Goal: Task Accomplishment & Management: Manage account settings

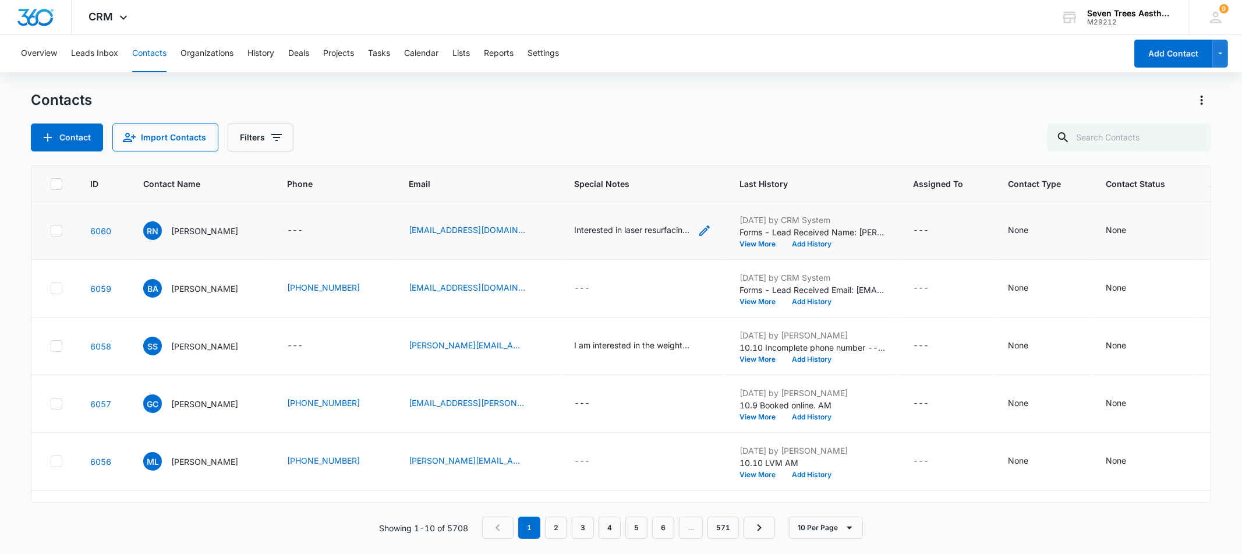
click at [690, 229] on div "Interested in laser resurfacing, and several facials" at bounding box center [642, 231] width 137 height 14
click at [811, 96] on div "Contacts" at bounding box center [620, 100] width 1179 height 19
click at [743, 244] on button "View More" at bounding box center [761, 243] width 44 height 7
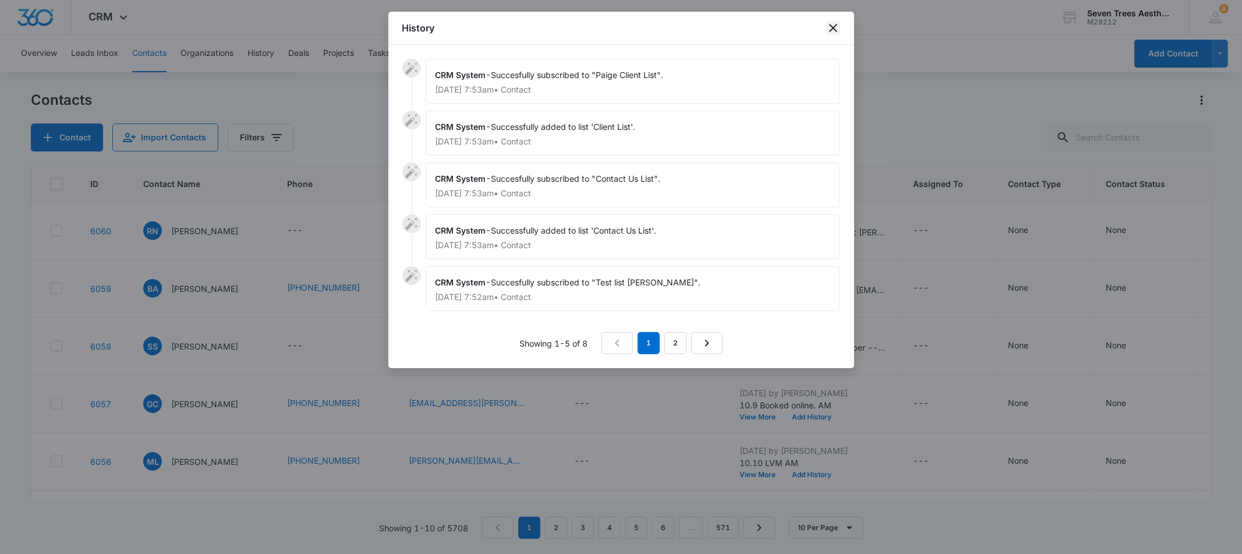
click at [836, 30] on icon "close" at bounding box center [833, 28] width 8 height 8
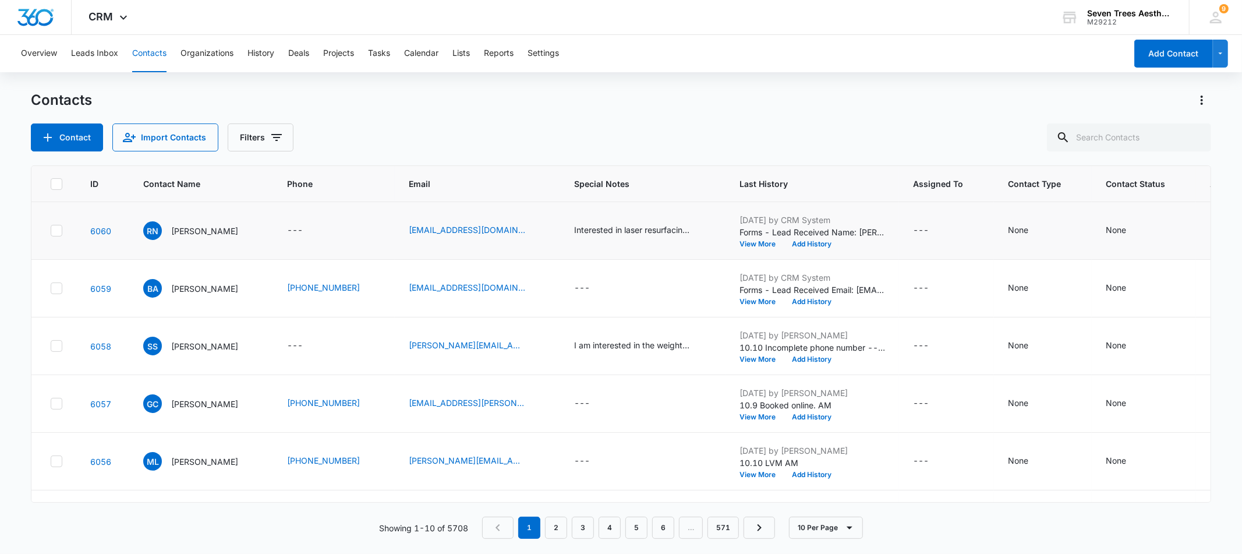
click at [796, 225] on p "[DATE] by CRM System" at bounding box center [812, 220] width 146 height 12
click at [160, 230] on span "RN" at bounding box center [152, 230] width 19 height 19
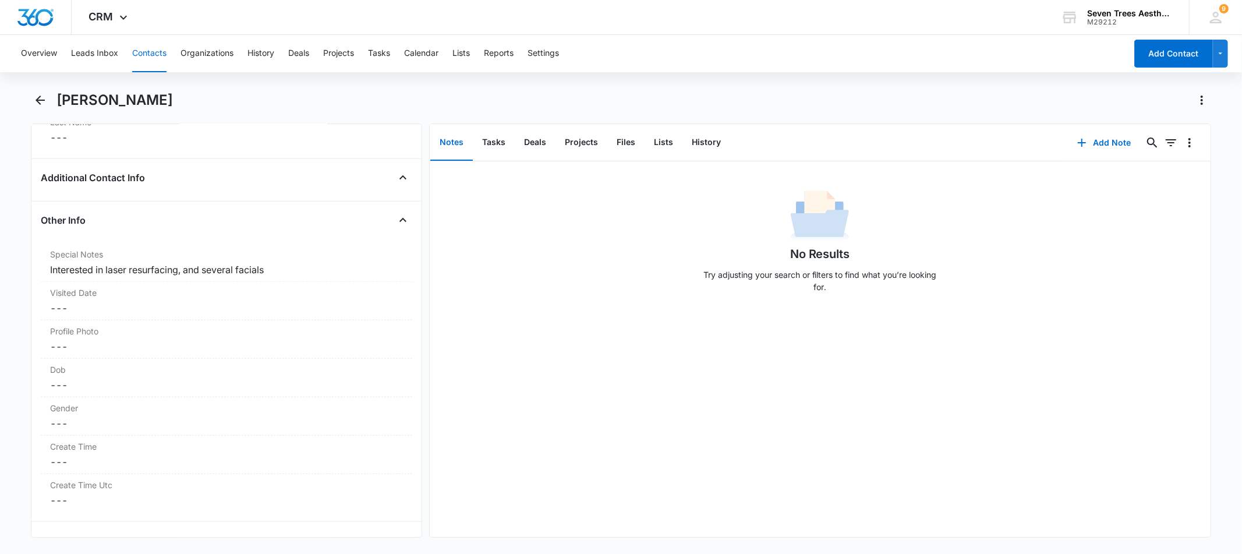
scroll to position [1003, 0]
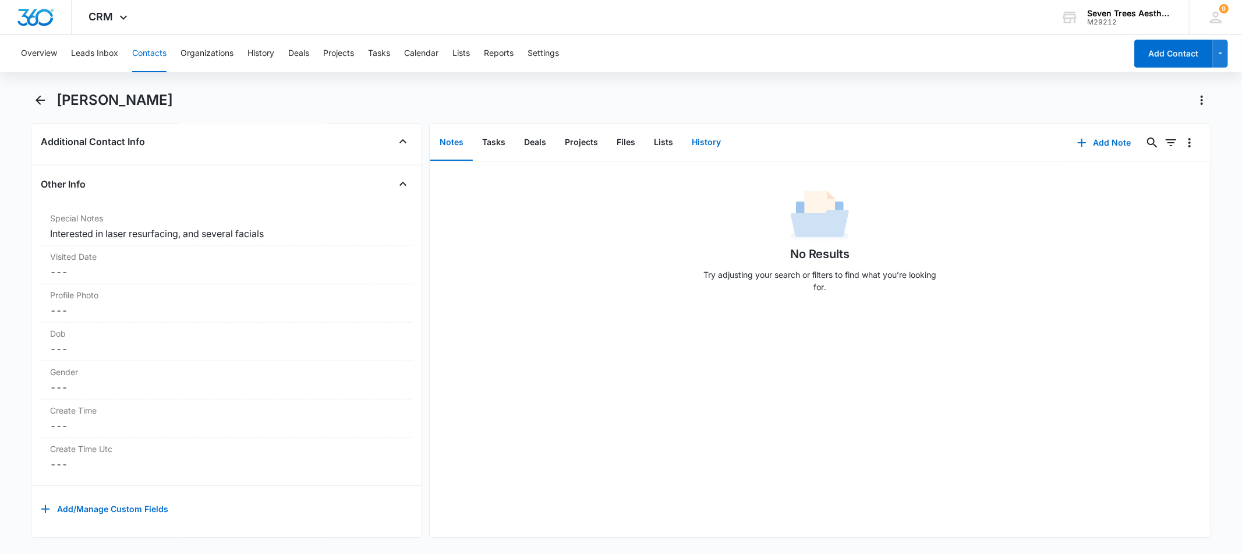
click at [717, 140] on button "History" at bounding box center [706, 143] width 48 height 36
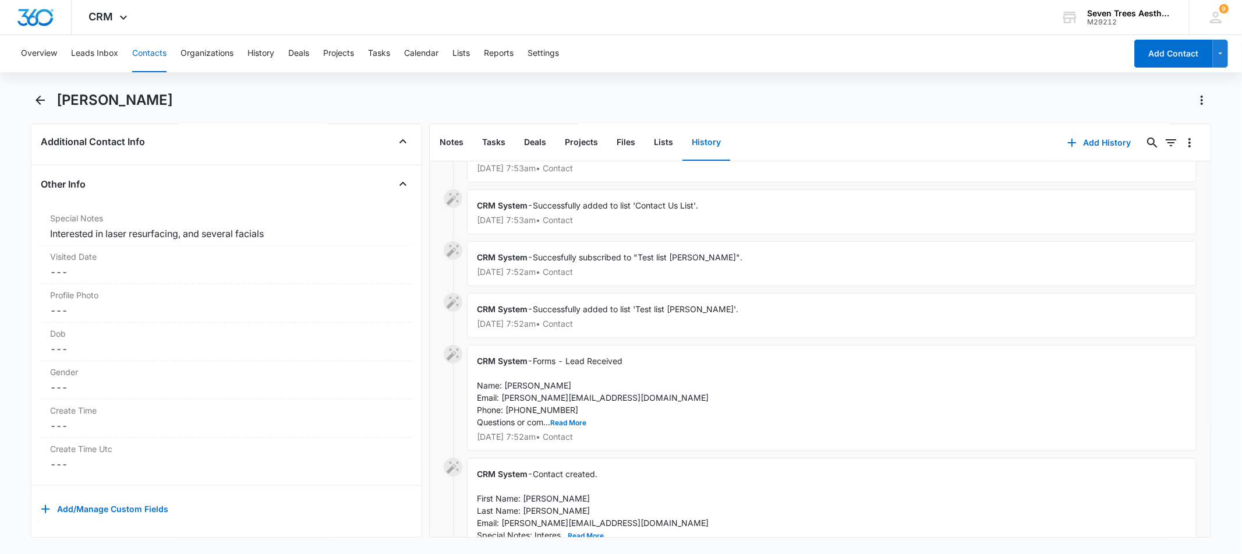
scroll to position [194, 0]
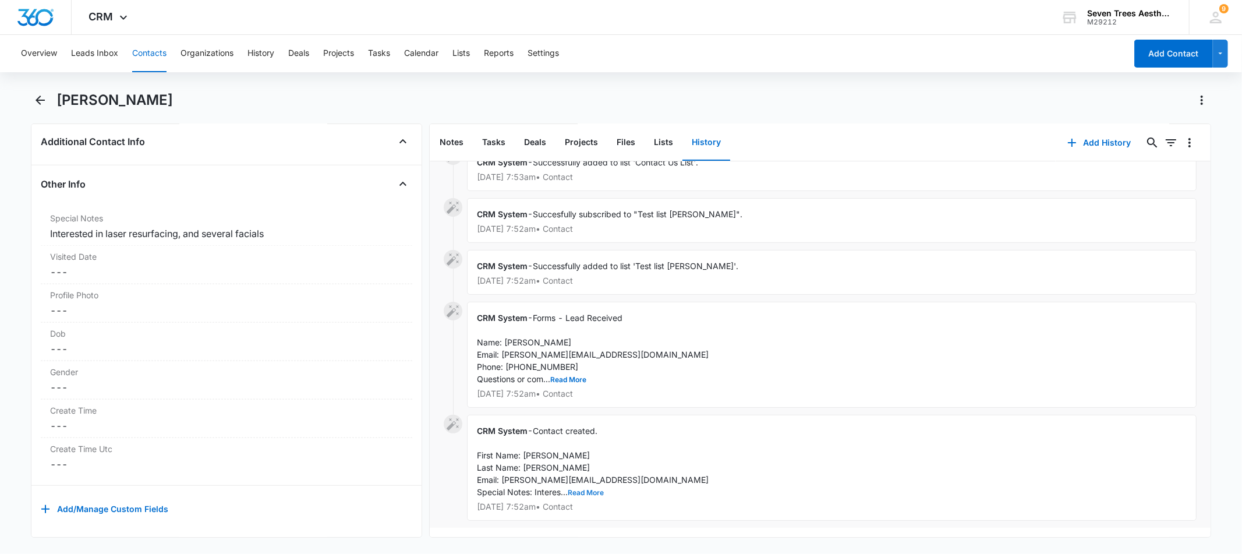
click at [577, 489] on button "Read More" at bounding box center [586, 492] width 36 height 7
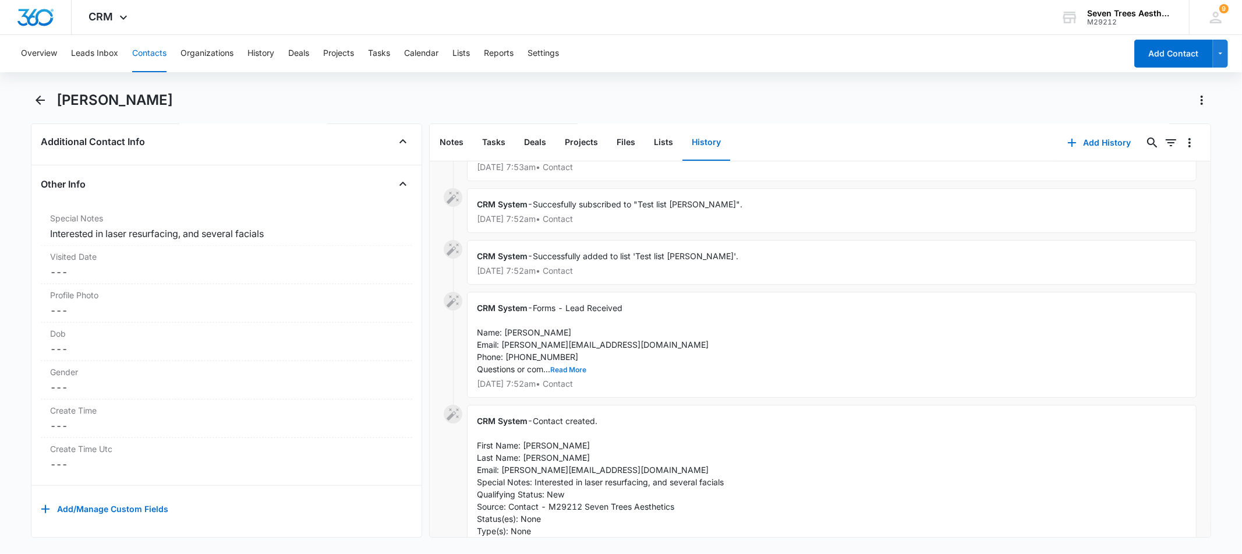
click at [569, 368] on button "Read More" at bounding box center [568, 369] width 36 height 7
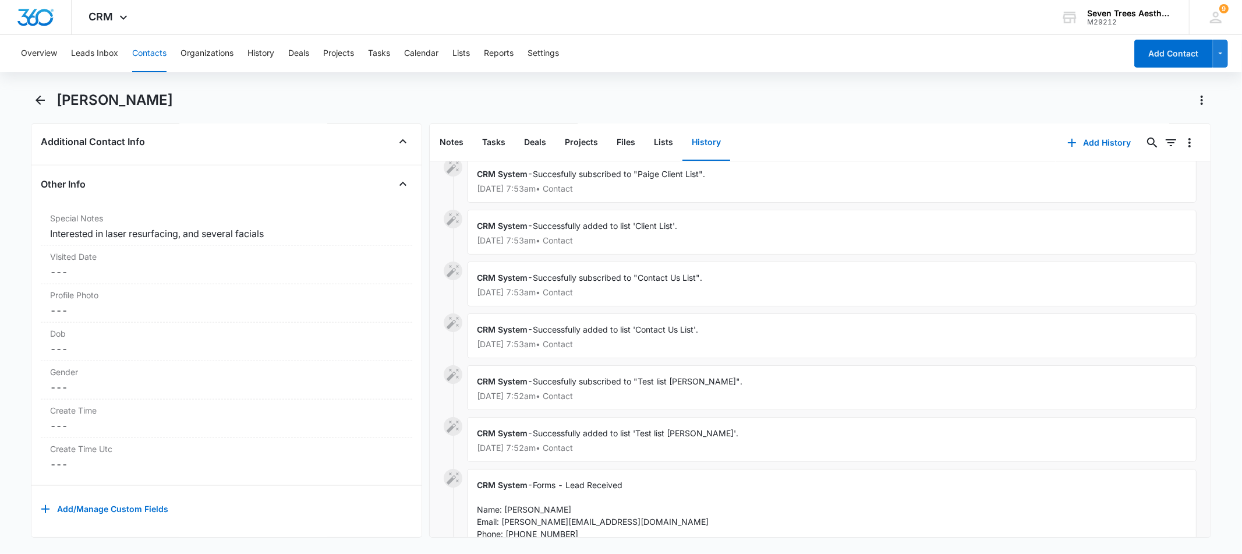
scroll to position [0, 0]
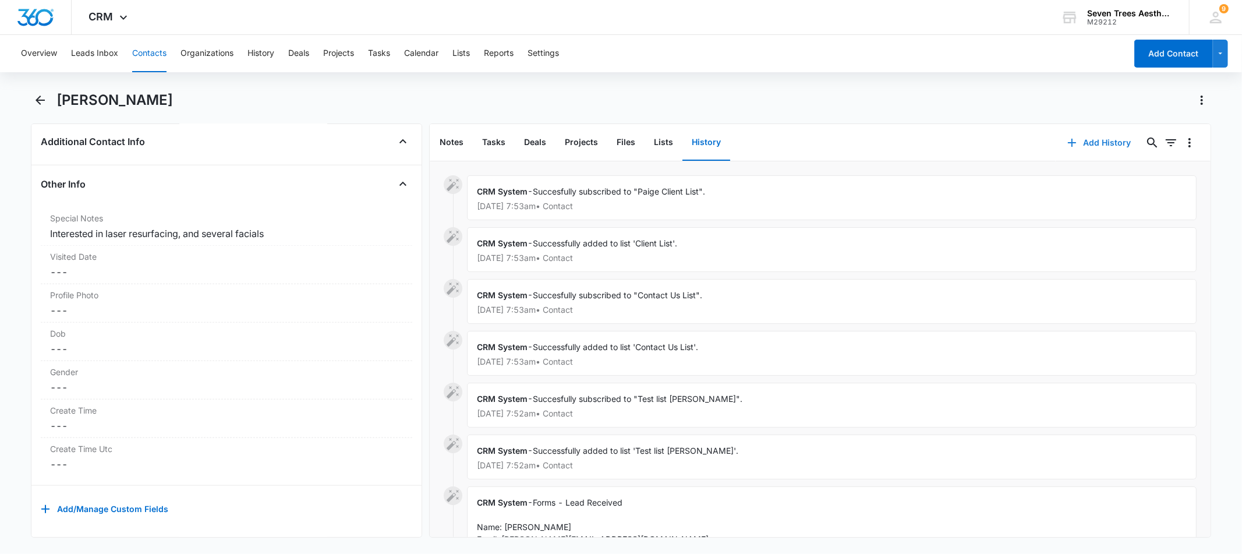
click at [1093, 132] on button "Add History" at bounding box center [1098, 143] width 87 height 28
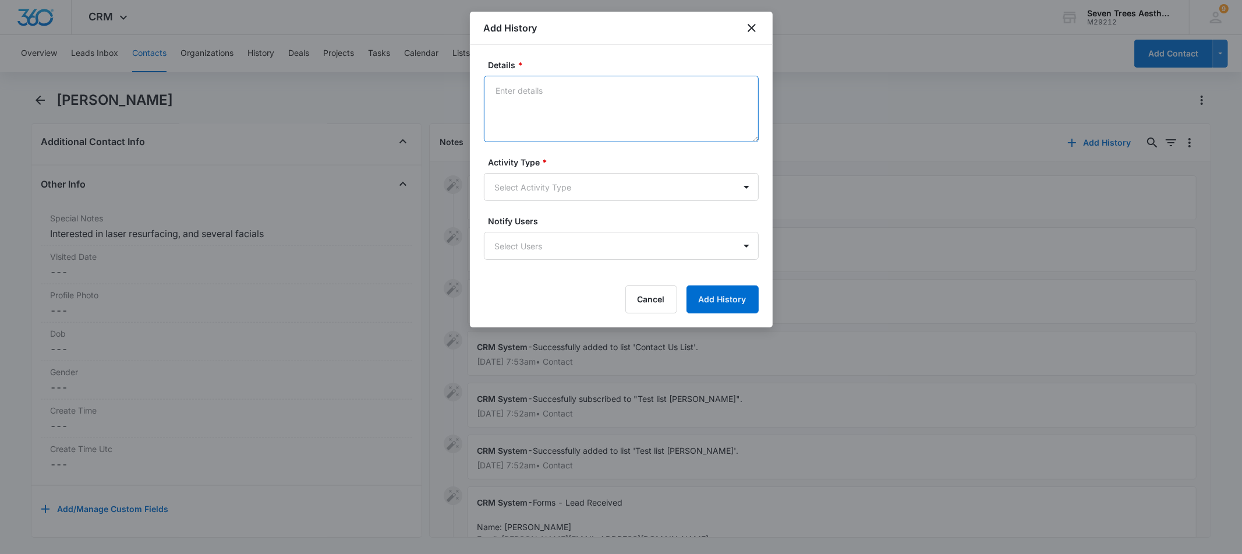
click at [593, 84] on textarea "Details *" at bounding box center [621, 109] width 275 height 66
type textarea "10/13 ML LVM"
click at [527, 190] on body "CRM Apps Reputation Websites Forms CRM Email Social Shop Payments POS Content A…" at bounding box center [621, 277] width 1242 height 554
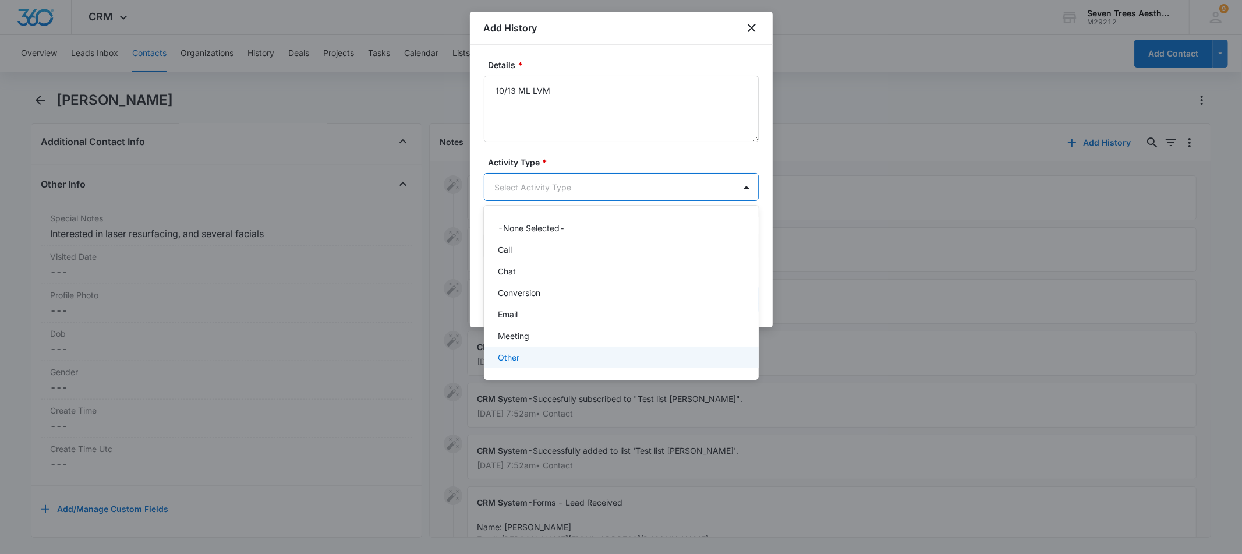
click at [524, 355] on div "Other" at bounding box center [620, 357] width 244 height 12
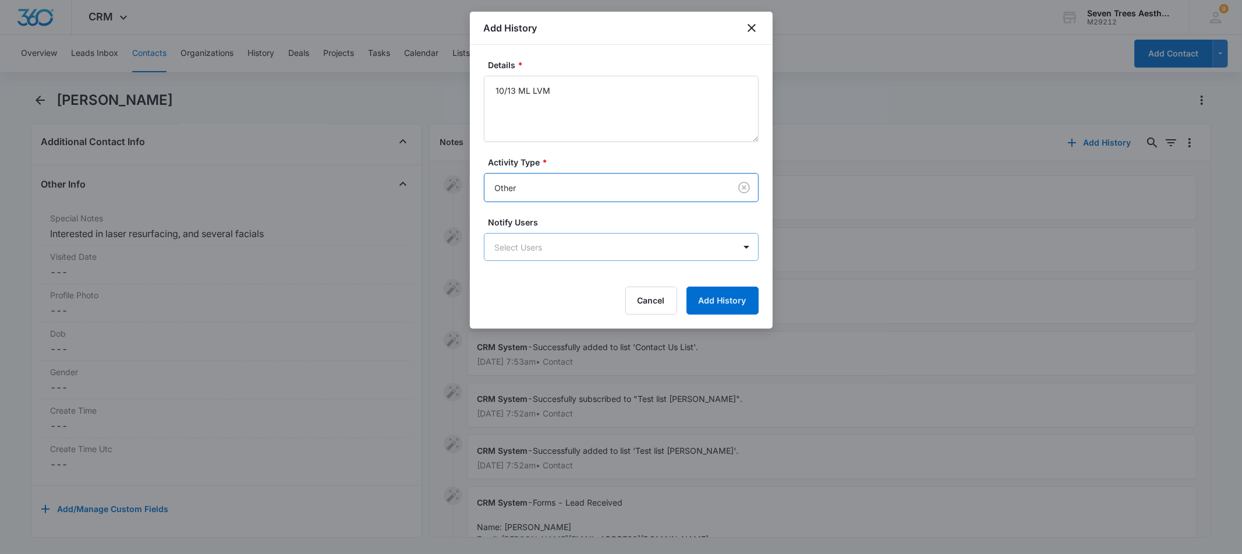
click at [545, 244] on body "CRM Apps Reputation Websites Forms CRM Email Social Shop Payments POS Content A…" at bounding box center [621, 277] width 1242 height 554
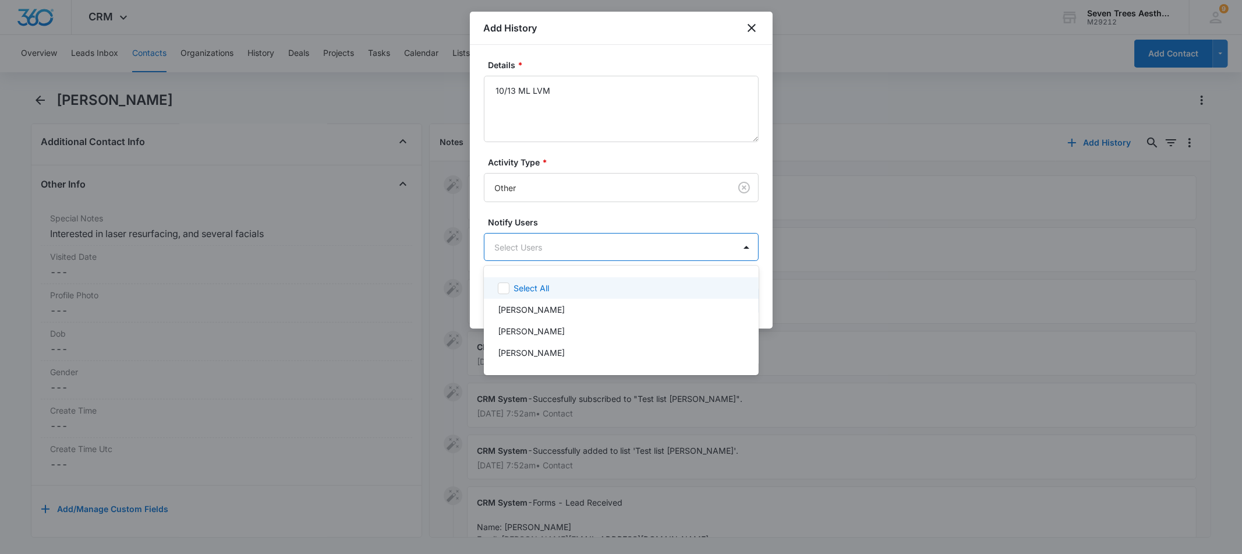
click at [666, 219] on div at bounding box center [621, 277] width 1242 height 554
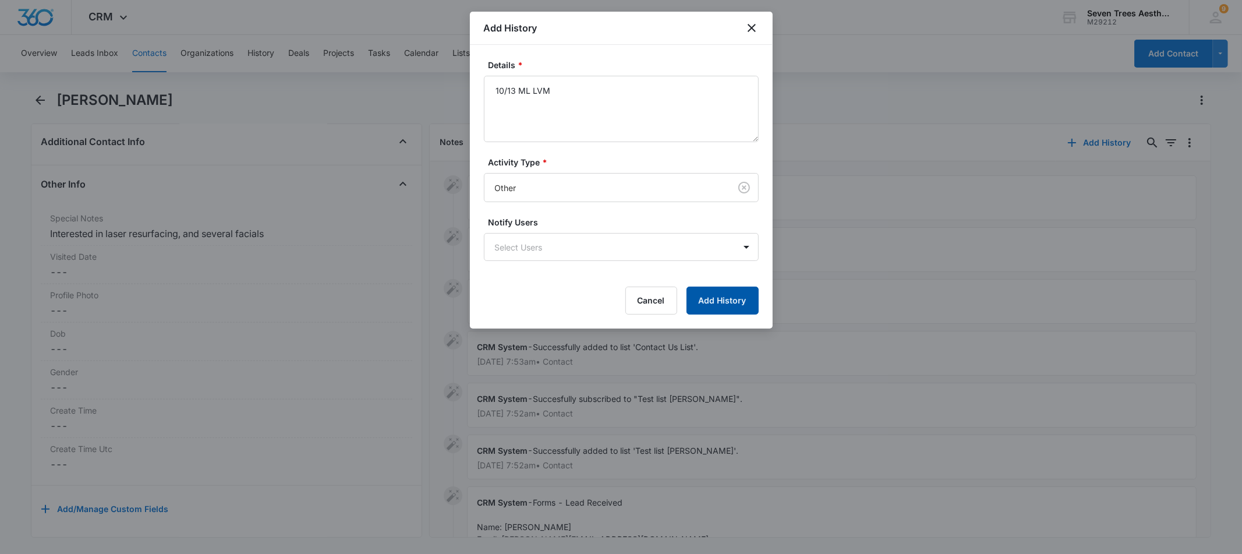
click at [747, 296] on button "Add History" at bounding box center [722, 300] width 72 height 28
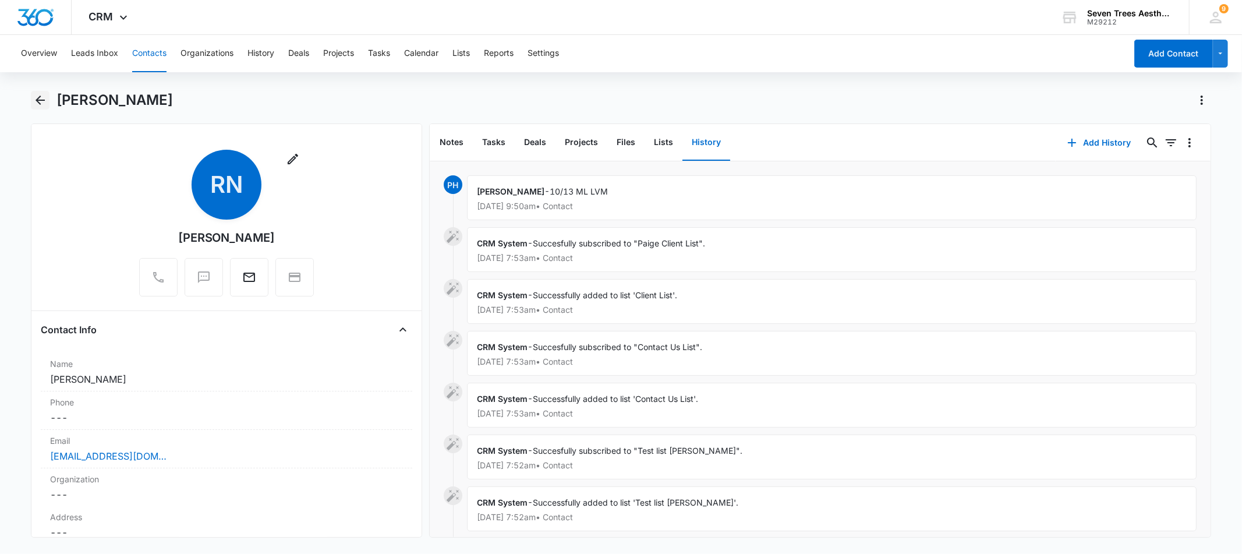
click at [38, 104] on icon "Back" at bounding box center [40, 100] width 14 height 14
